Goal: Check status: Check status

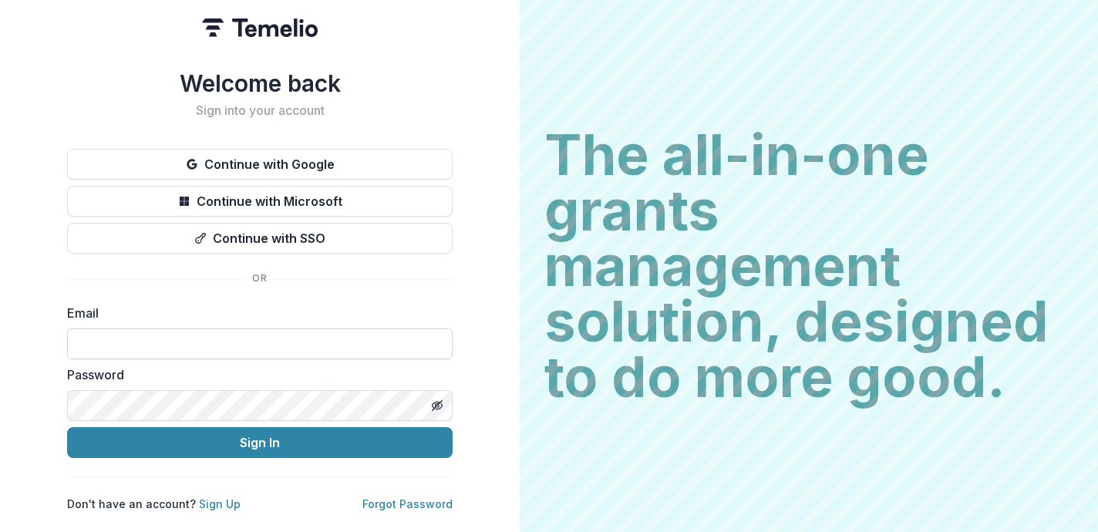
click at [191, 332] on input at bounding box center [259, 343] width 385 height 31
type input "**********"
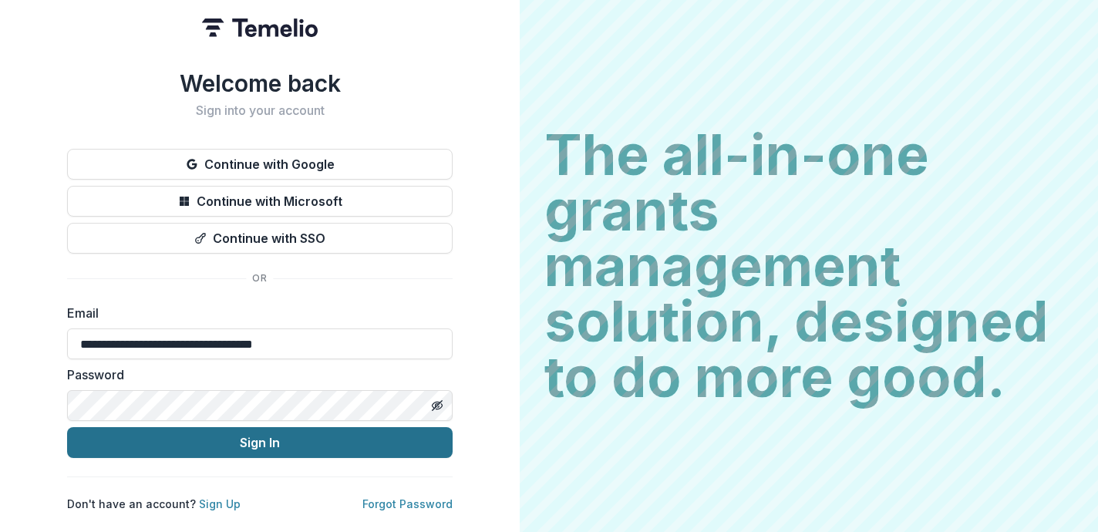
click at [180, 435] on button "Sign In" at bounding box center [259, 442] width 385 height 31
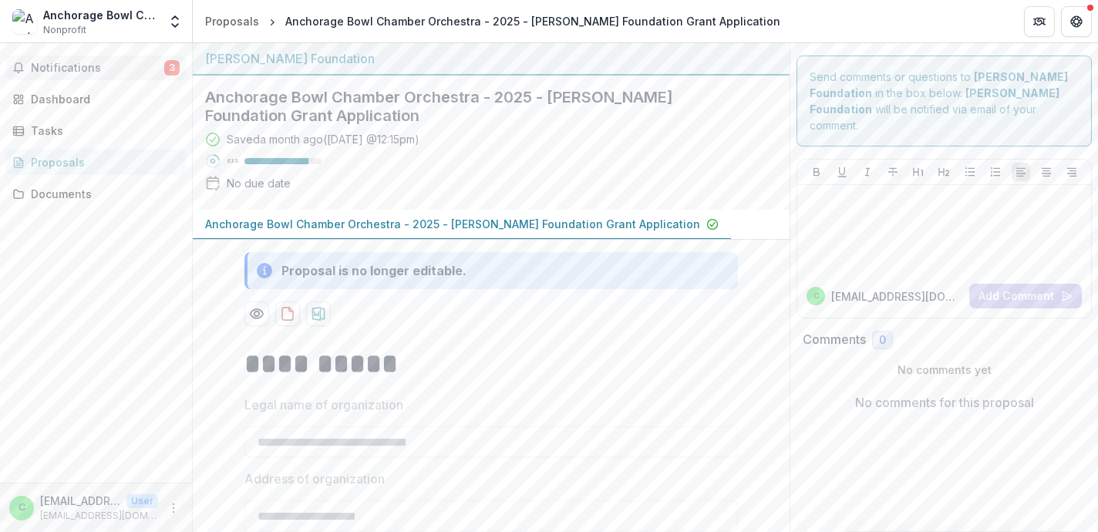
click at [109, 68] on span "Notifications" at bounding box center [97, 68] width 133 height 13
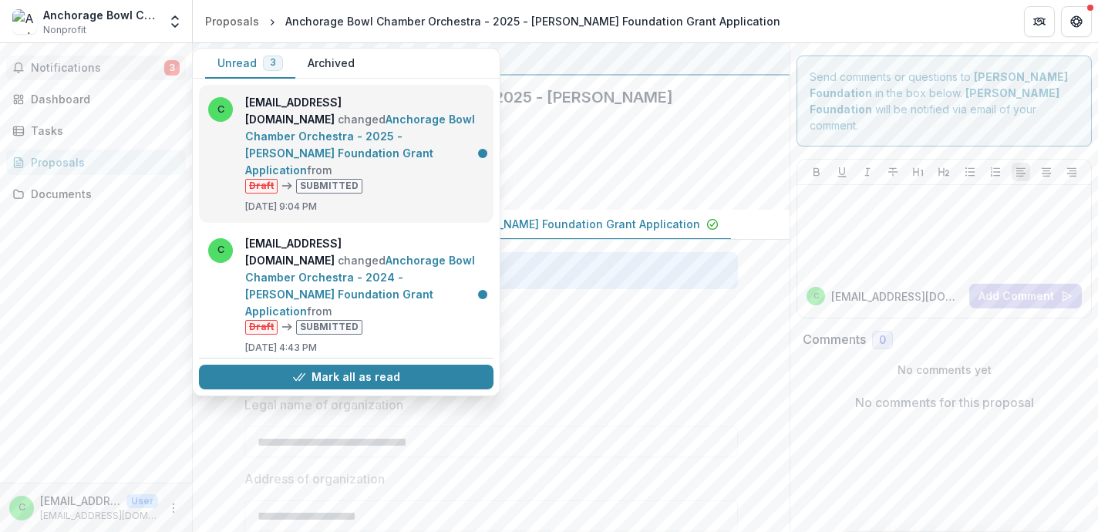
click at [379, 136] on link "Anchorage Bowl Chamber Orchestra - 2025 - [PERSON_NAME] Foundation Grant Applic…" at bounding box center [360, 145] width 230 height 64
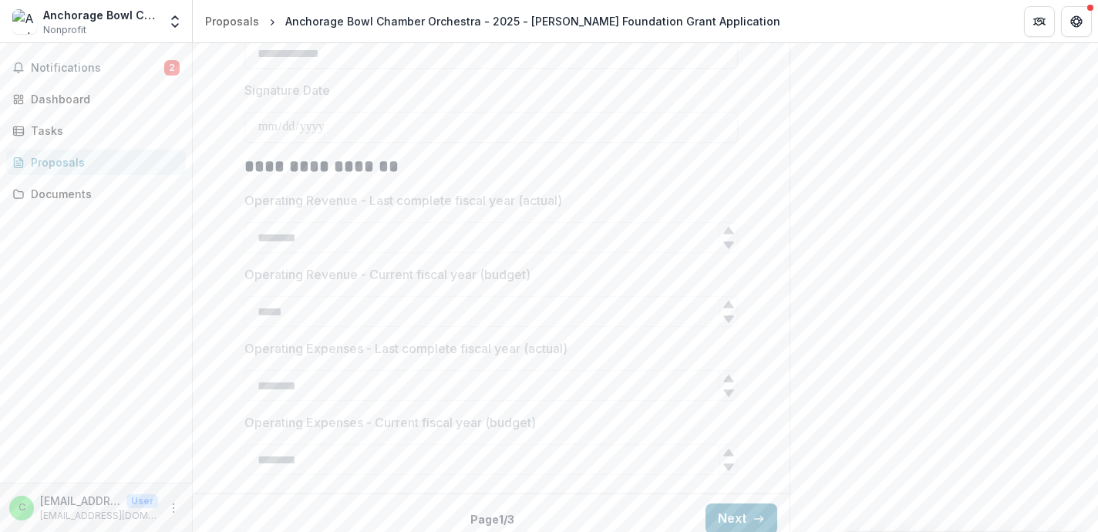
scroll to position [2213, 0]
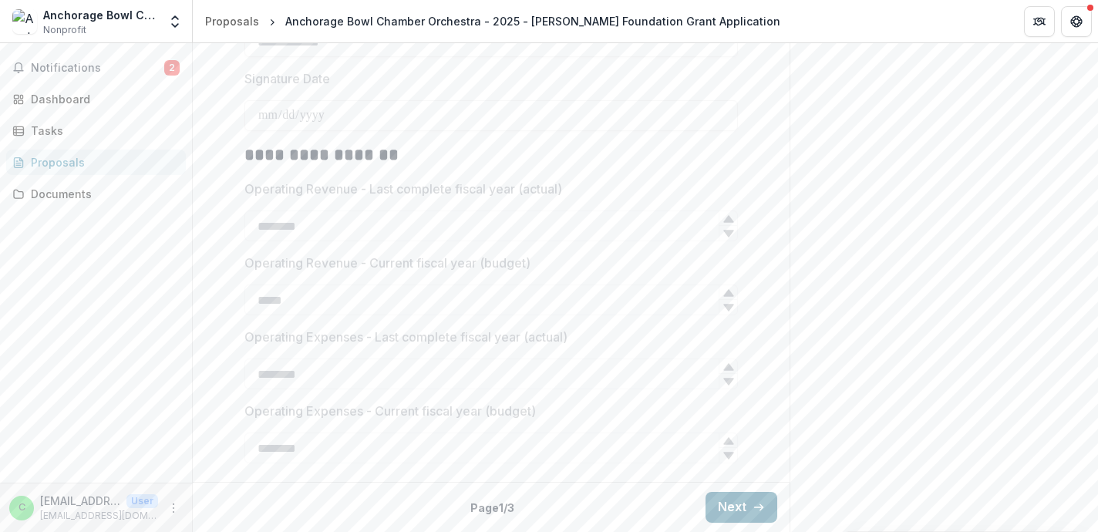
click at [749, 499] on button "Next" at bounding box center [741, 507] width 72 height 31
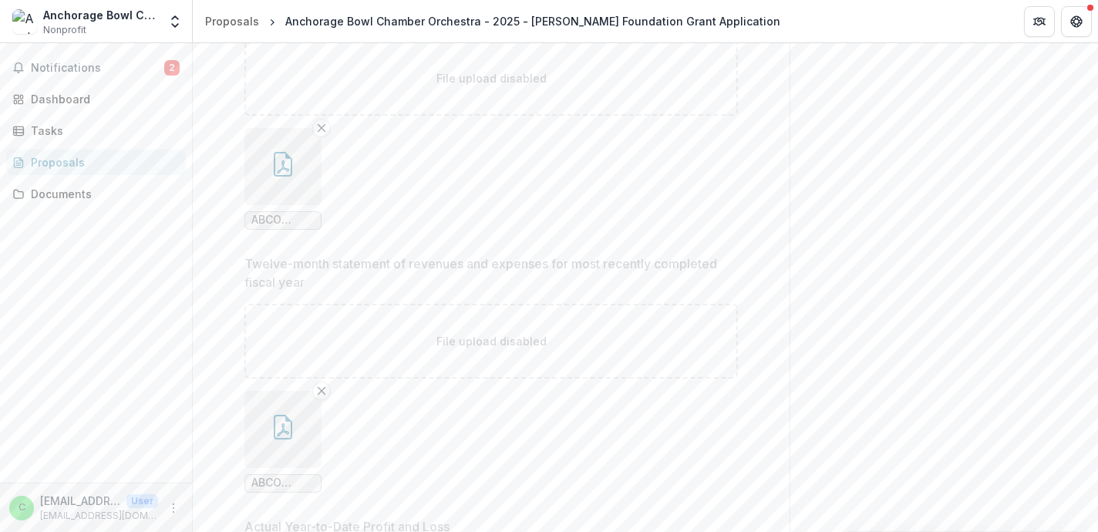
scroll to position [2404, 0]
click at [273, 359] on icon "button" at bounding box center [283, 362] width 25 height 25
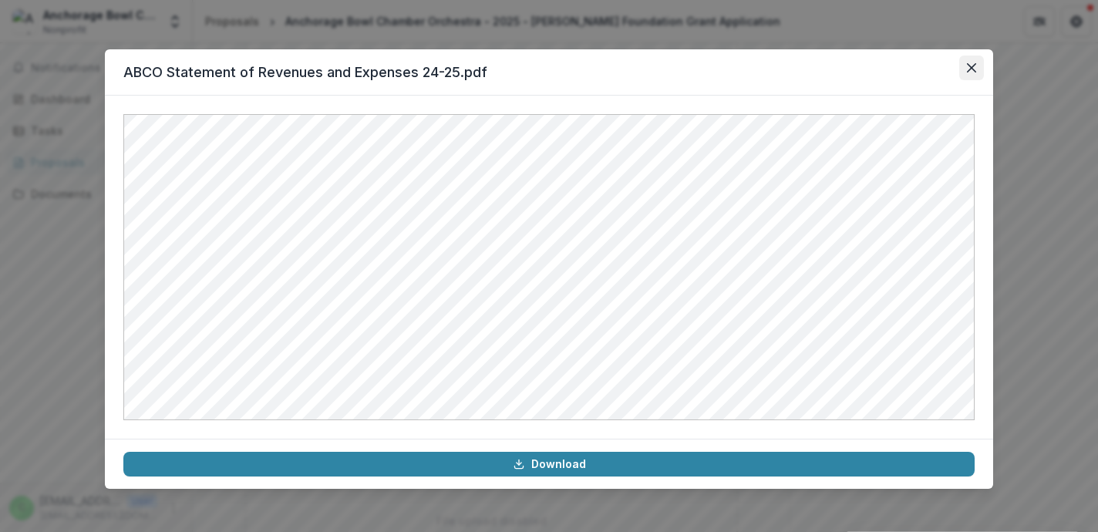
click at [973, 62] on button "Close" at bounding box center [971, 67] width 25 height 25
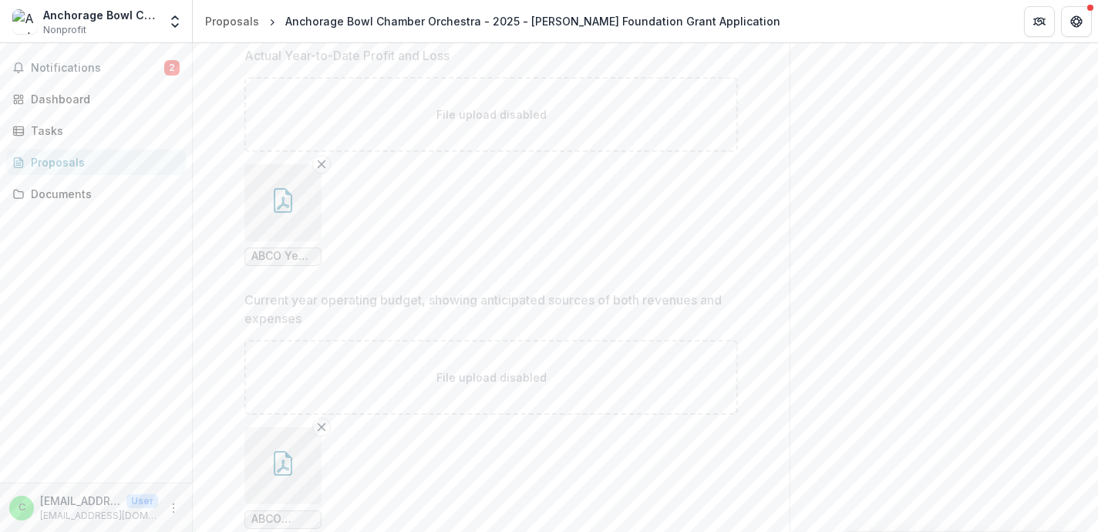
scroll to position [2889, 0]
click at [296, 402] on button "button" at bounding box center [282, 386] width 77 height 77
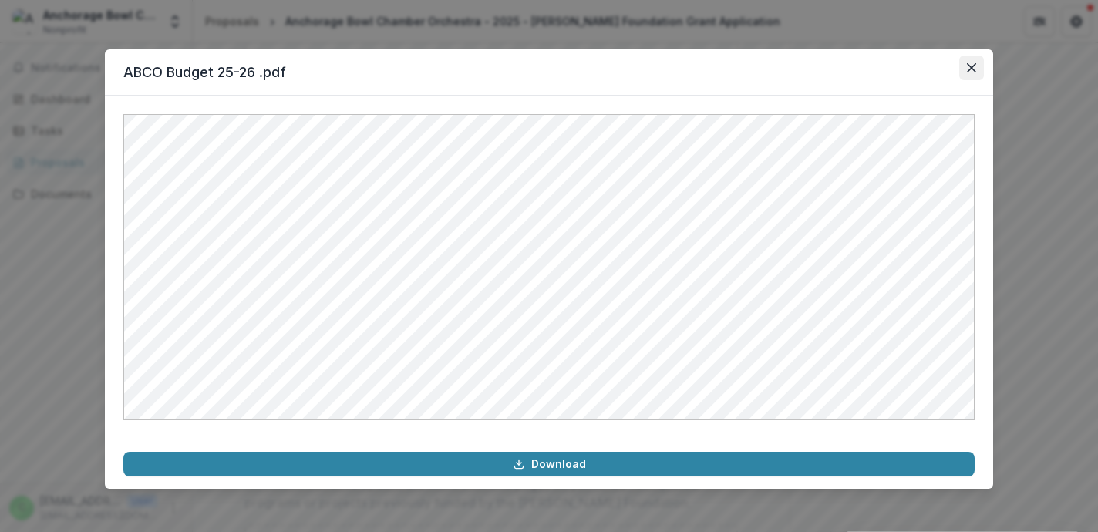
click at [971, 68] on icon "Close" at bounding box center [971, 67] width 9 height 9
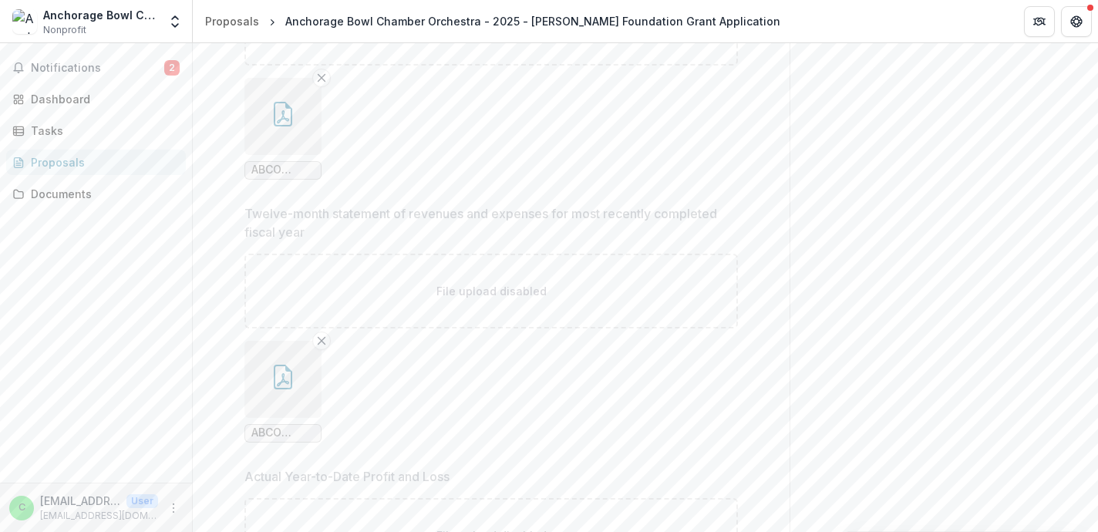
scroll to position [2305, 0]
